Goal: Information Seeking & Learning: Learn about a topic

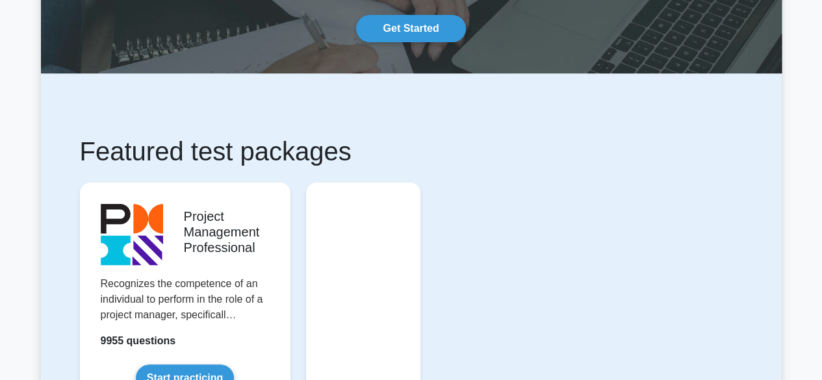
scroll to position [121, 0]
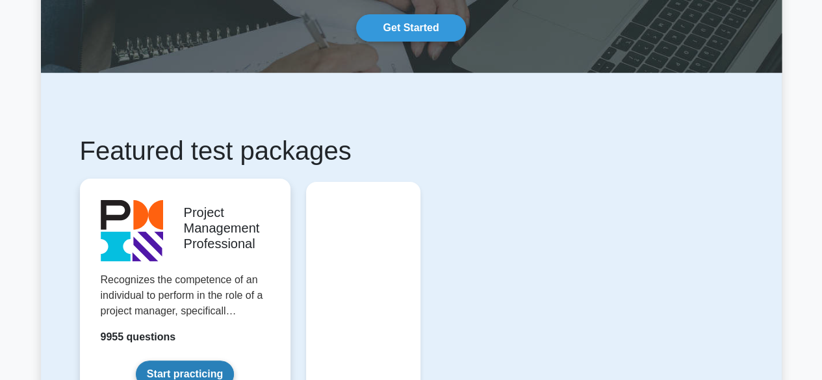
click at [234, 360] on link "Start practicing" at bounding box center [185, 373] width 98 height 27
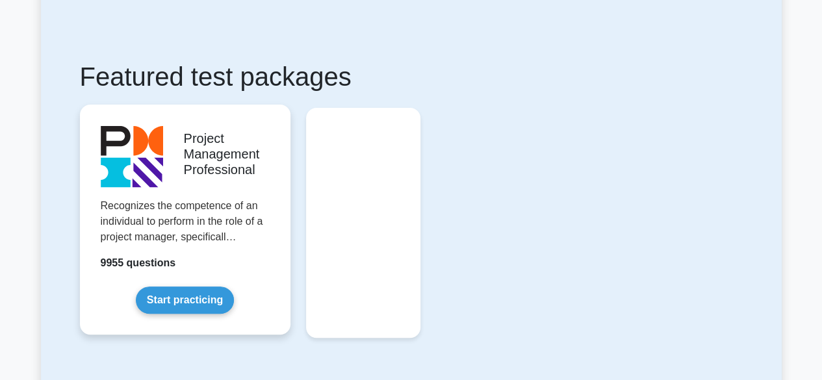
scroll to position [197, 0]
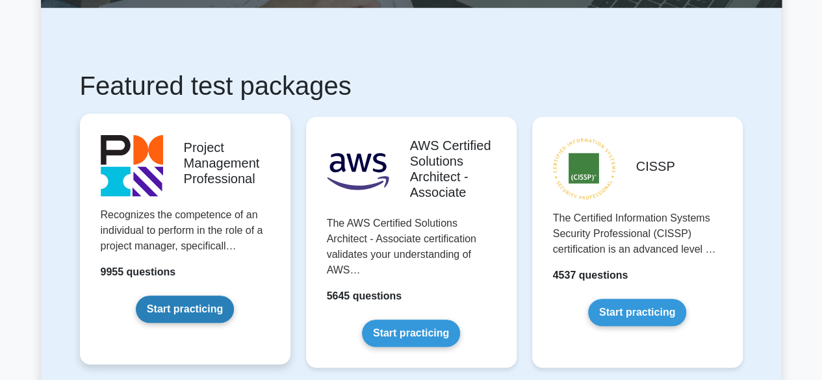
scroll to position [185, 0]
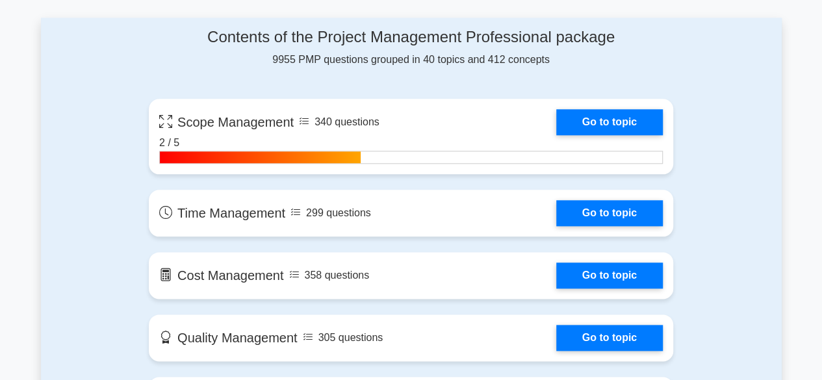
scroll to position [689, 0]
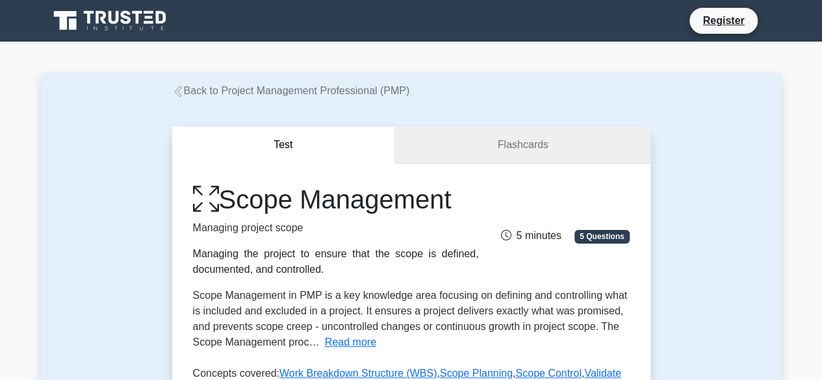
click at [520, 150] on link "Flashcards" at bounding box center [522, 145] width 255 height 37
